Goal: Check status: Check status

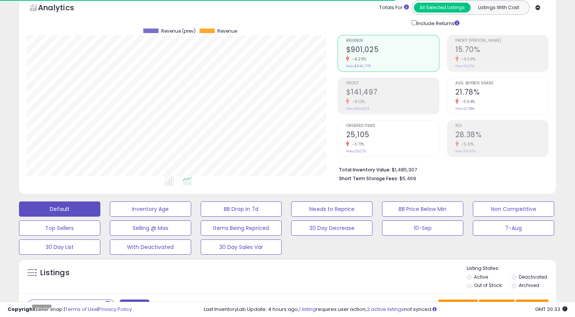
scroll to position [156, 311]
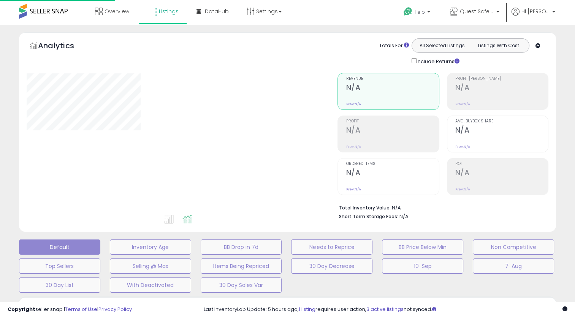
scroll to position [38, 0]
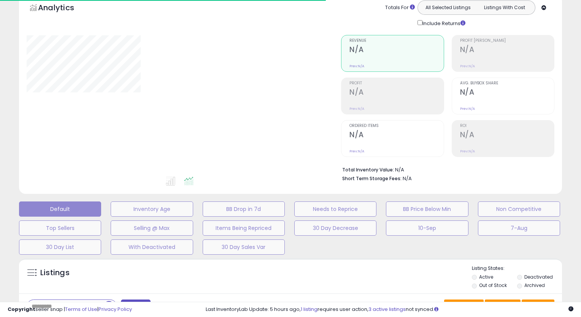
type input "**********"
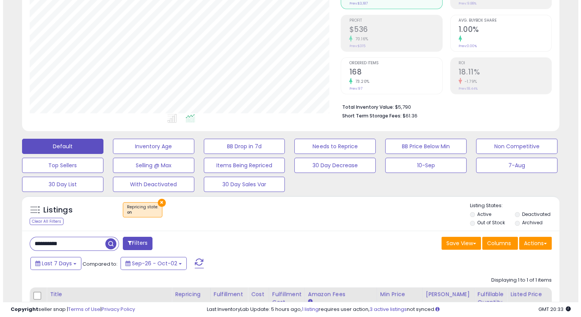
scroll to position [114, 0]
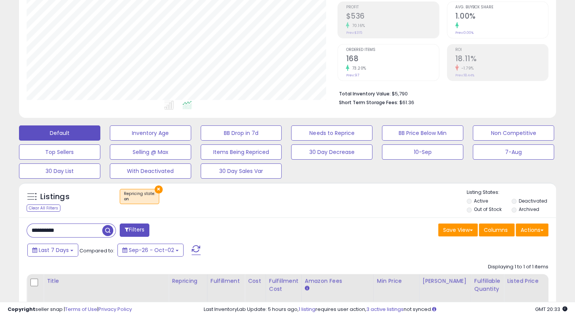
click at [157, 190] on button "×" at bounding box center [159, 190] width 8 height 8
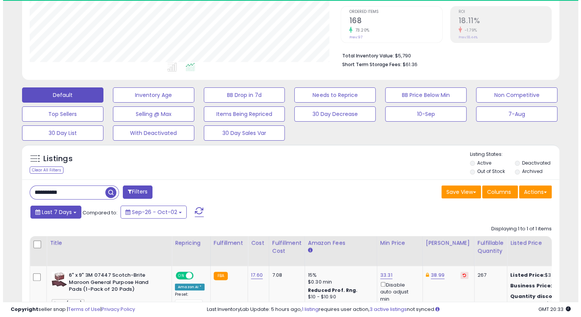
scroll to position [156, 311]
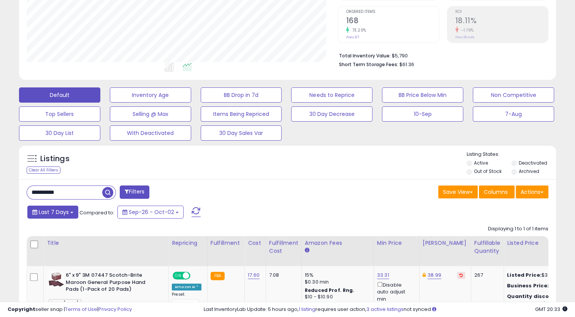
click at [70, 211] on button "Last 7 Days" at bounding box center [52, 212] width 51 height 13
click at [53, 169] on div "Clear All Filters" at bounding box center [44, 170] width 34 height 7
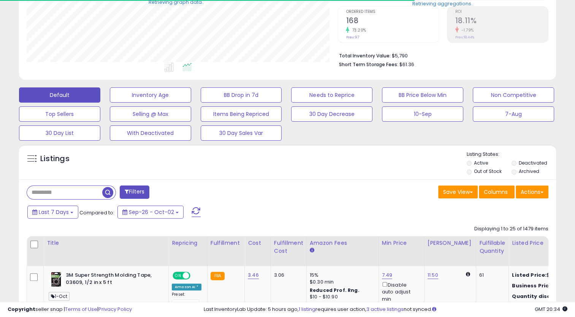
scroll to position [380080, 379925]
click at [72, 212] on b at bounding box center [71, 213] width 3 height 2
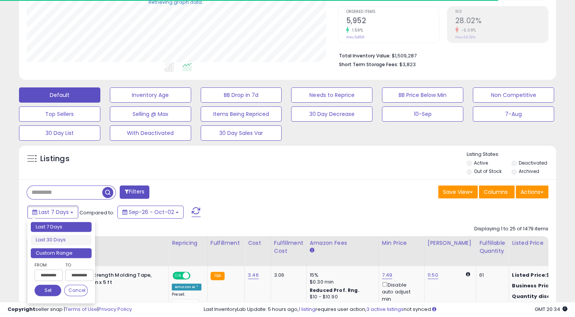
click at [51, 250] on li "Custom Range" at bounding box center [61, 253] width 61 height 10
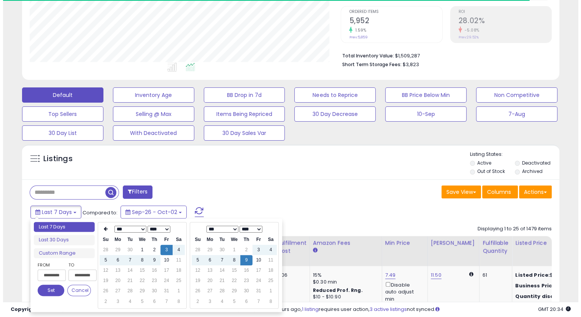
scroll to position [156, 311]
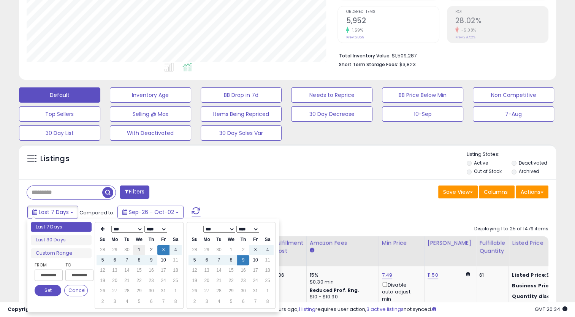
click at [141, 248] on td "1" at bounding box center [139, 250] width 12 height 10
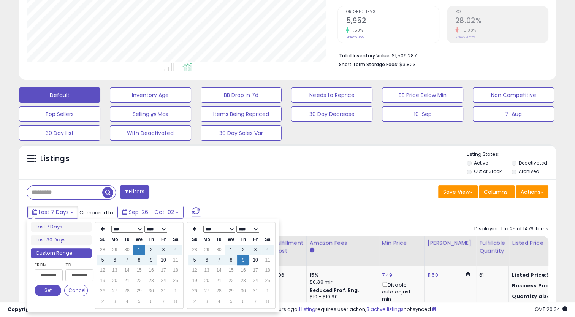
type input "**********"
click at [50, 287] on button "Set" at bounding box center [48, 290] width 27 height 11
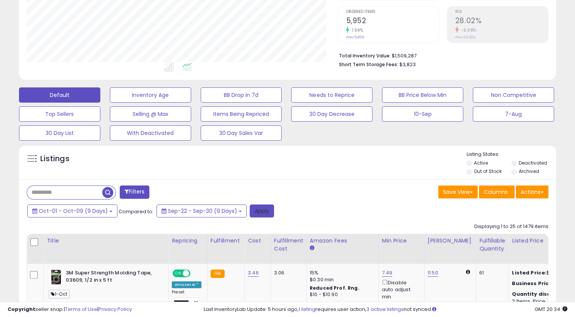
click at [250, 212] on button "Apply" at bounding box center [262, 211] width 24 height 13
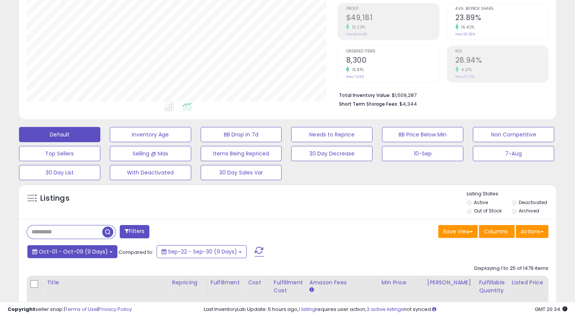
scroll to position [114, 0]
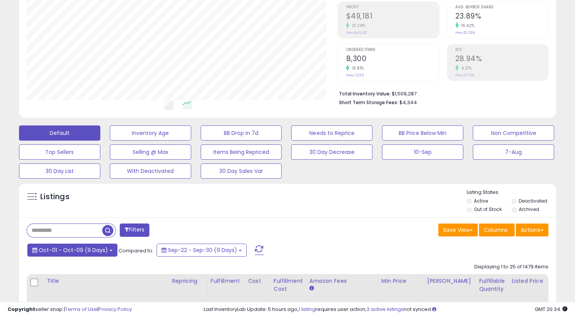
click at [103, 249] on span "Oct-01 - Oct-09 (9 Days)" at bounding box center [73, 250] width 69 height 8
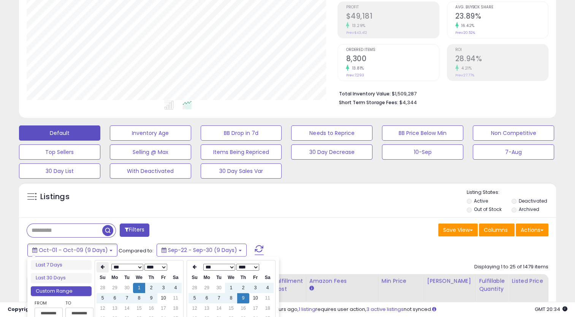
click at [99, 266] on th at bounding box center [103, 267] width 12 height 11
click at [99, 265] on th at bounding box center [103, 267] width 12 height 11
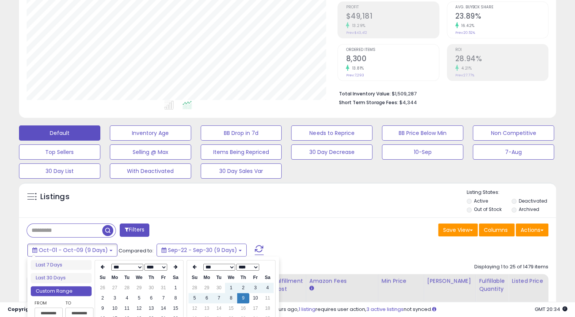
click at [99, 265] on th at bounding box center [103, 267] width 12 height 11
click at [140, 284] on td "1" at bounding box center [139, 288] width 12 height 10
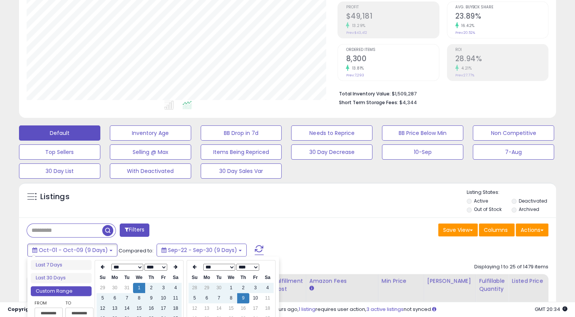
type input "**********"
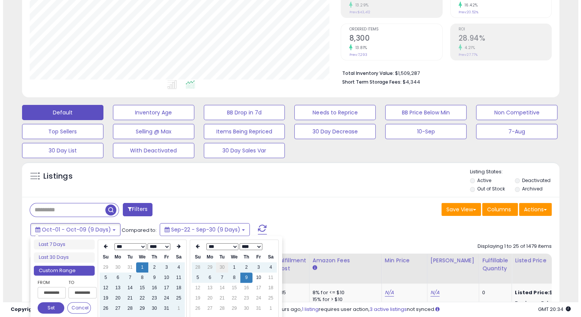
scroll to position [152, 0]
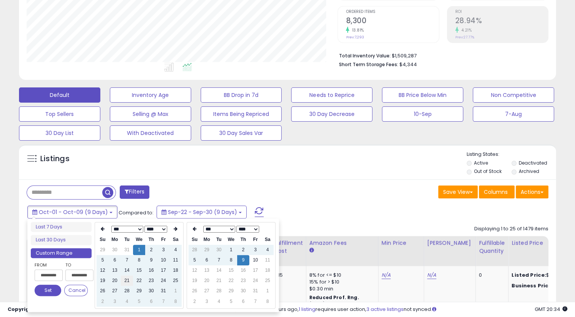
type input "**********"
click at [54, 287] on button "Set" at bounding box center [48, 290] width 27 height 11
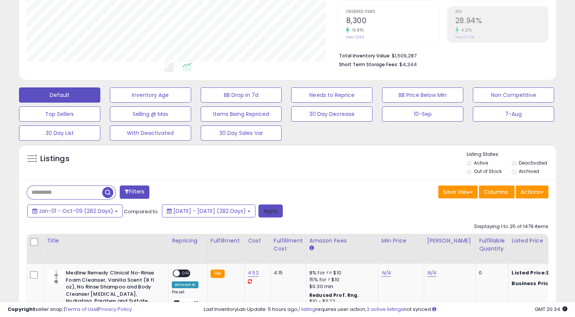
click at [283, 216] on button "Apply" at bounding box center [271, 211] width 24 height 13
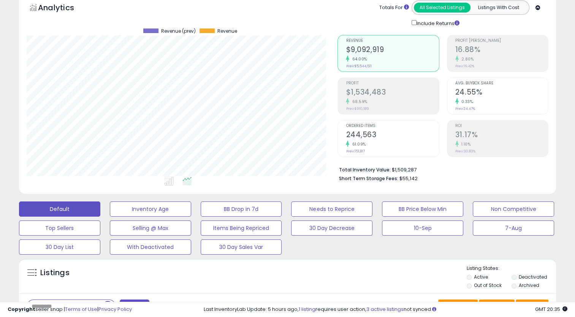
scroll to position [156, 311]
